Goal: Information Seeking & Learning: Check status

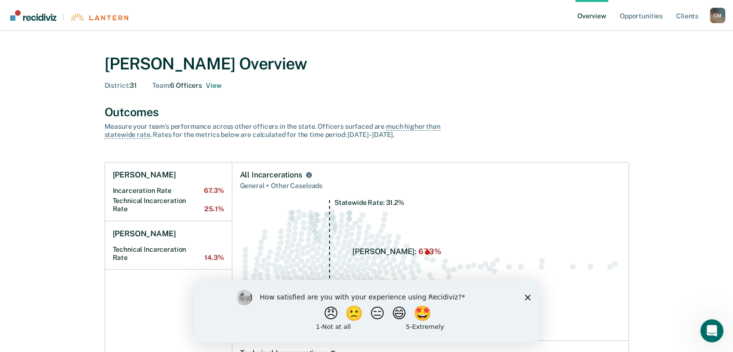
click at [529, 298] on icon "Close survey" at bounding box center [527, 297] width 6 height 6
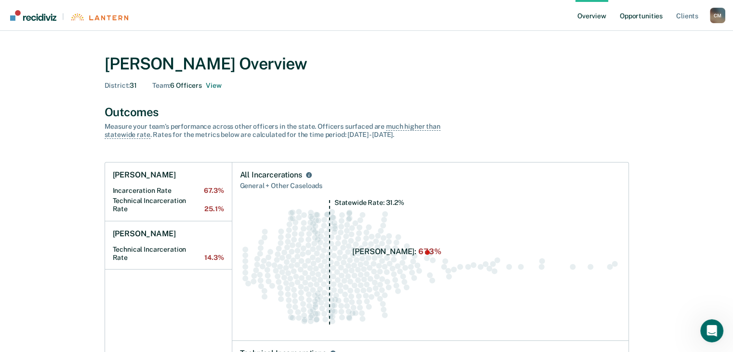
click at [640, 17] on link "Opportunities" at bounding box center [641, 15] width 47 height 31
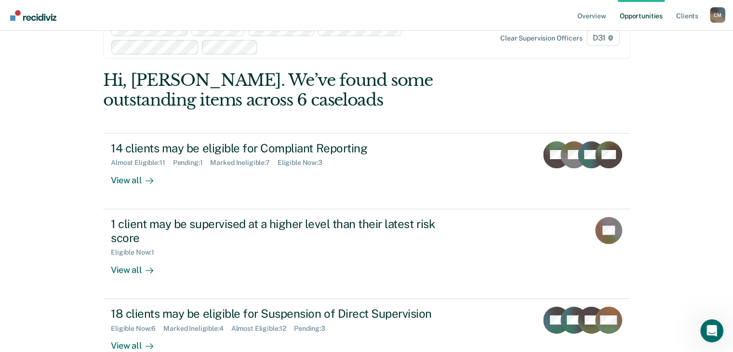
scroll to position [51, 0]
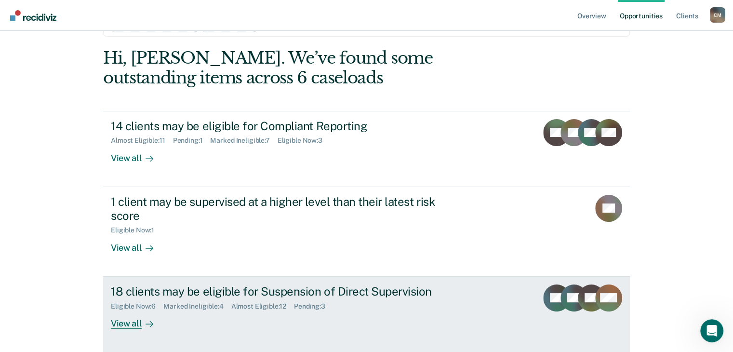
click at [127, 320] on div "View all" at bounding box center [138, 319] width 54 height 19
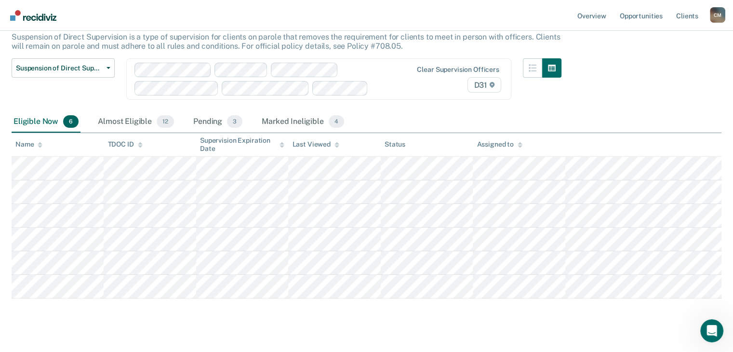
scroll to position [60, 0]
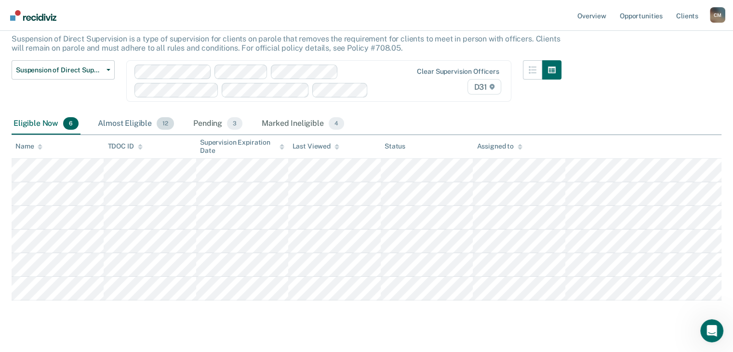
click at [141, 120] on div "Almost Eligible 12" at bounding box center [136, 123] width 80 height 21
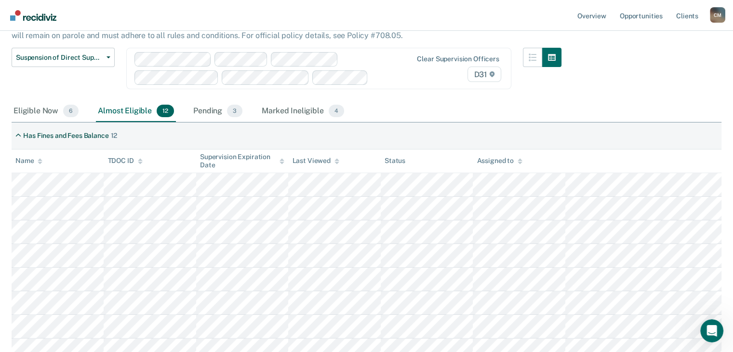
scroll to position [69, 0]
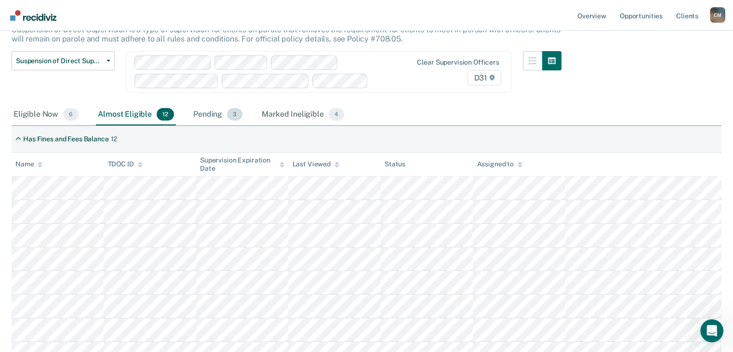
click at [213, 114] on div "Pending 3" at bounding box center [217, 114] width 53 height 21
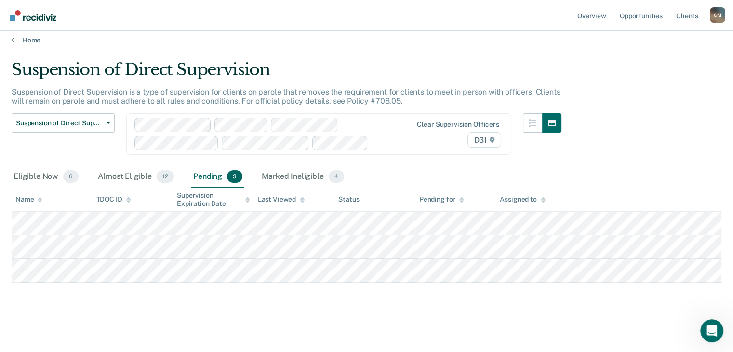
scroll to position [15, 0]
click at [288, 168] on div "Marked Ineligible 4" at bounding box center [303, 176] width 86 height 21
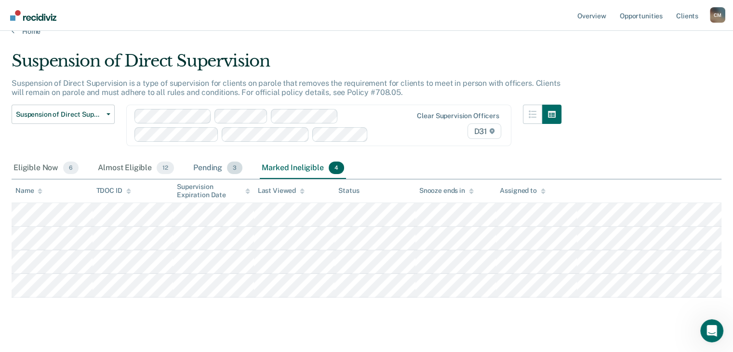
click at [214, 167] on div "Pending 3" at bounding box center [217, 168] width 53 height 21
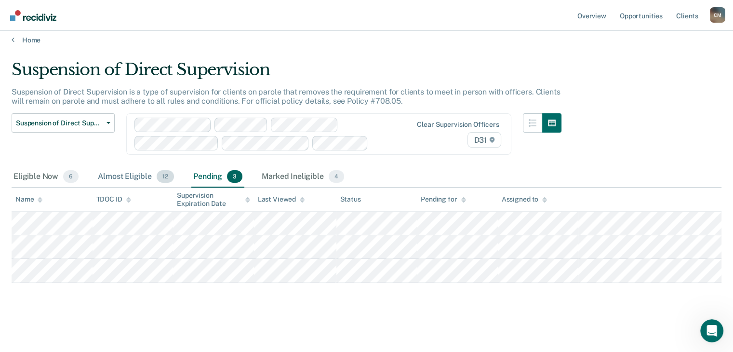
click at [144, 169] on div "Almost Eligible 12" at bounding box center [136, 176] width 80 height 21
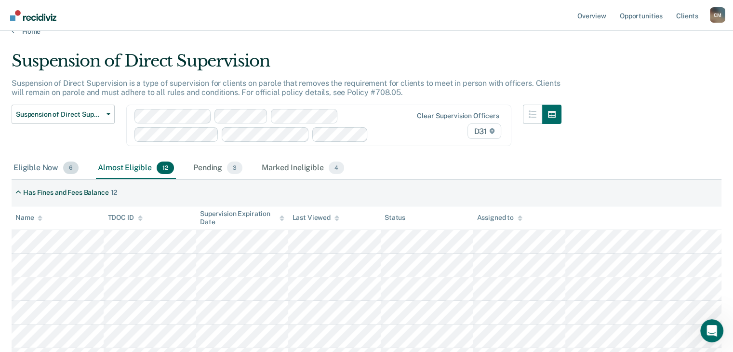
click at [46, 164] on div "Eligible Now 6" at bounding box center [46, 168] width 69 height 21
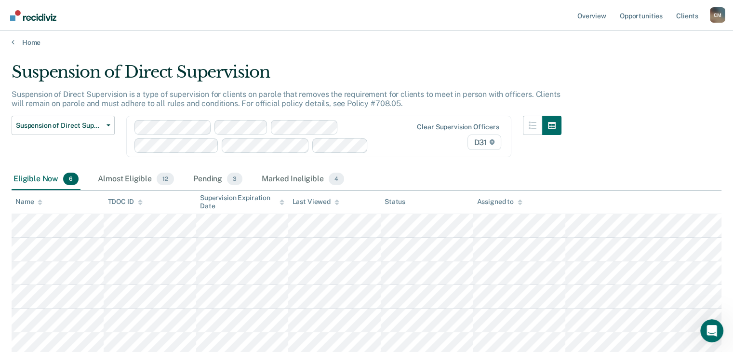
scroll to position [0, 0]
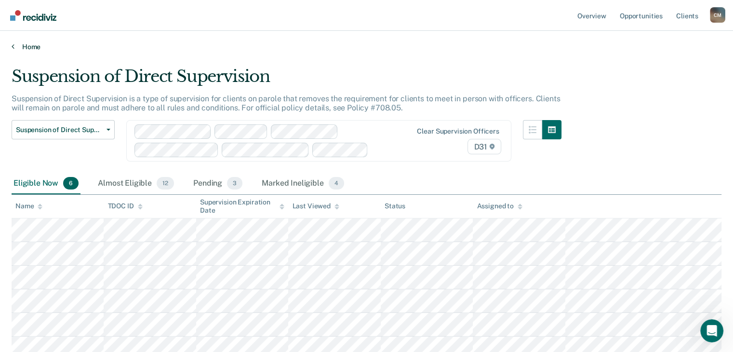
click at [17, 45] on link "Home" at bounding box center [367, 46] width 710 height 9
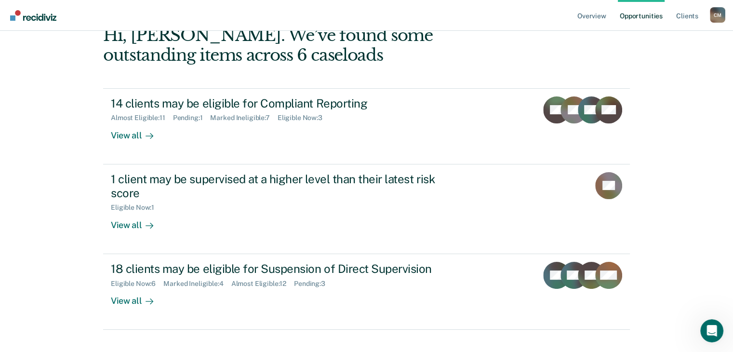
scroll to position [77, 0]
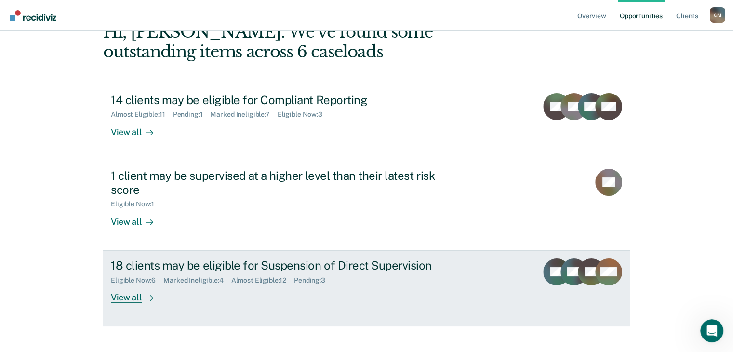
click at [133, 300] on div "View all" at bounding box center [138, 293] width 54 height 19
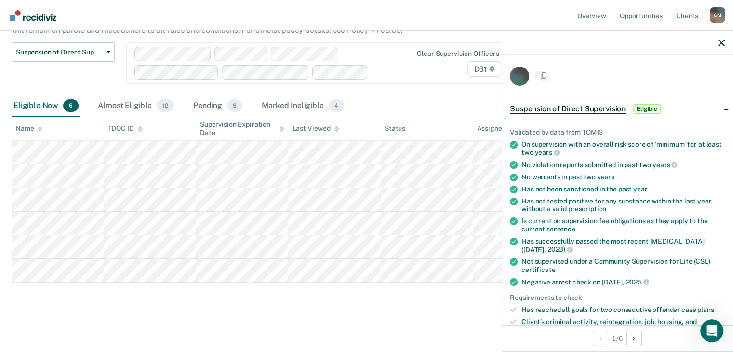
scroll to position [86, 0]
